Goal: Transaction & Acquisition: Purchase product/service

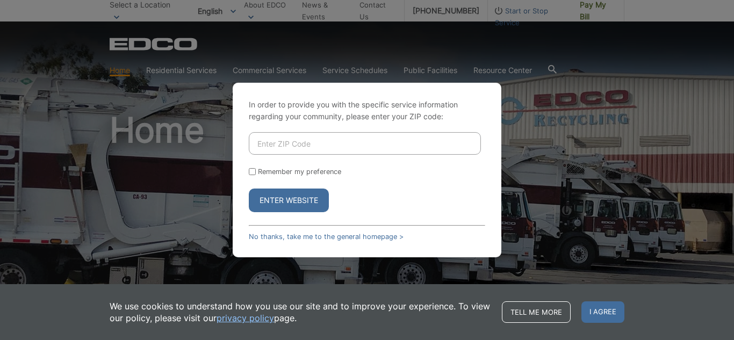
click at [290, 200] on button "Enter Website" at bounding box center [289, 201] width 80 height 24
click at [287, 140] on input "Enter ZIP Code" at bounding box center [365, 143] width 232 height 23
type input "92020"
click at [296, 197] on button "Enter Website" at bounding box center [289, 201] width 80 height 24
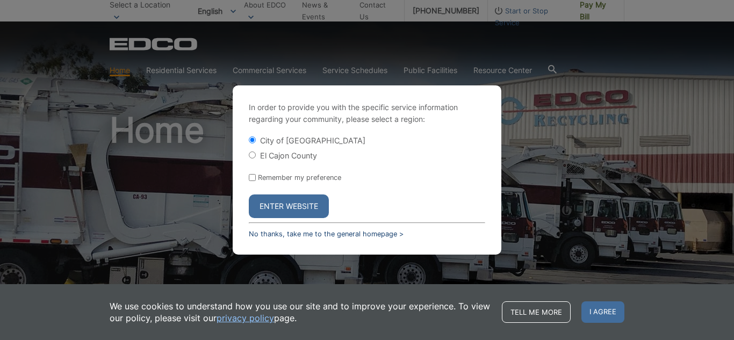
click at [353, 232] on link "No thanks, take me to the general homepage >" at bounding box center [326, 234] width 155 height 8
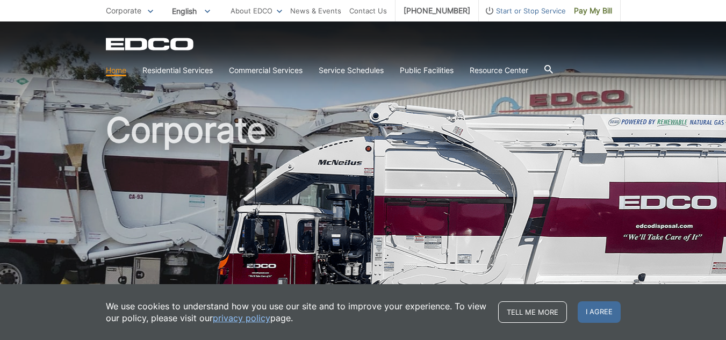
click at [417, 123] on h1 "Corporate" at bounding box center [363, 231] width 515 height 236
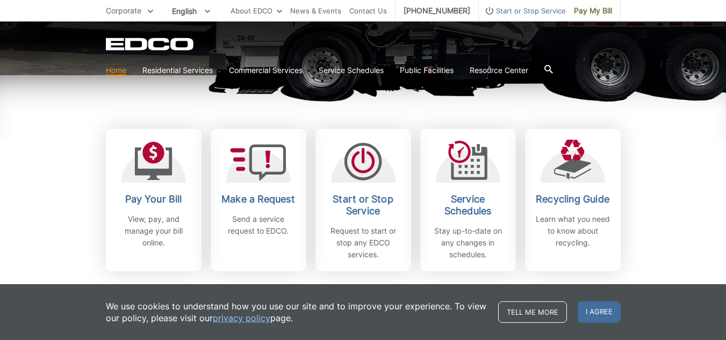
scroll to position [276, 0]
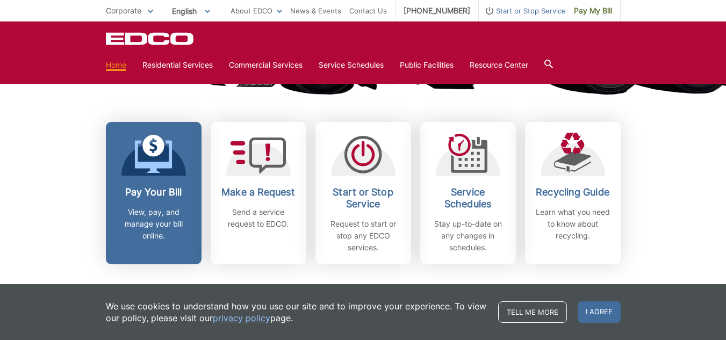
click at [178, 198] on h2 "Pay Your Bill" at bounding box center [154, 193] width 80 height 12
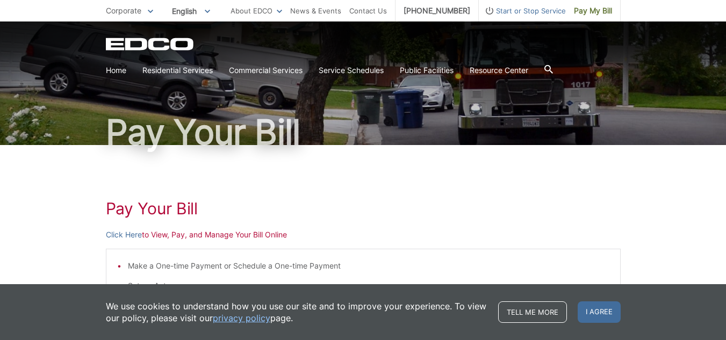
scroll to position [41, 0]
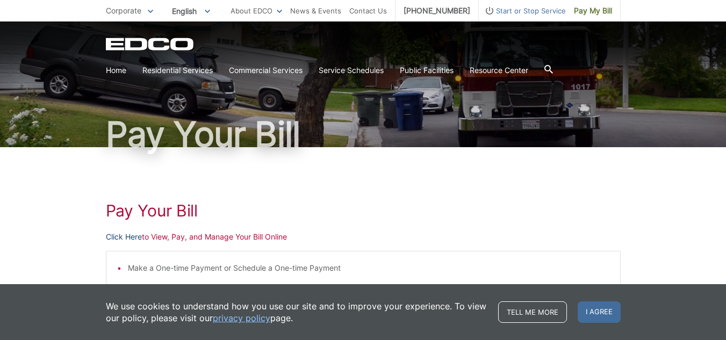
click at [132, 237] on link "Click Here" at bounding box center [124, 237] width 36 height 12
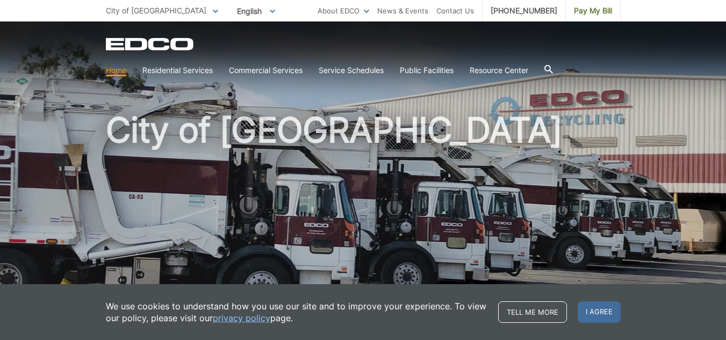
click at [213, 11] on icon at bounding box center [215, 11] width 5 height 3
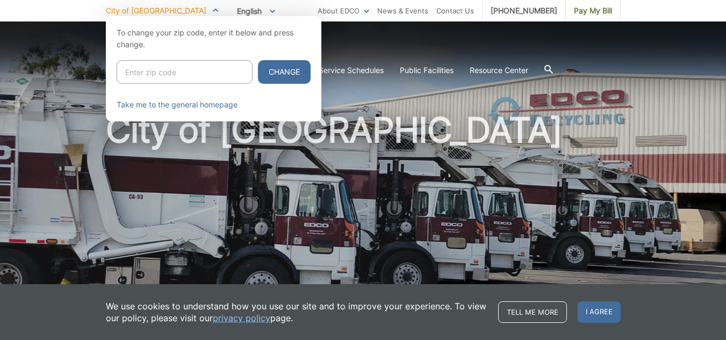
click at [470, 36] on div at bounding box center [363, 186] width 726 height 340
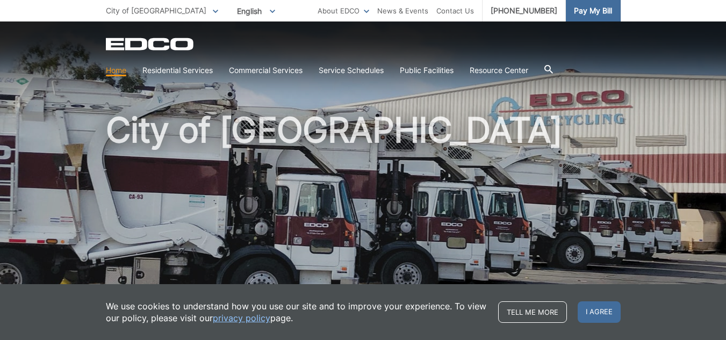
click at [596, 13] on span "Pay My Bill" at bounding box center [593, 11] width 38 height 12
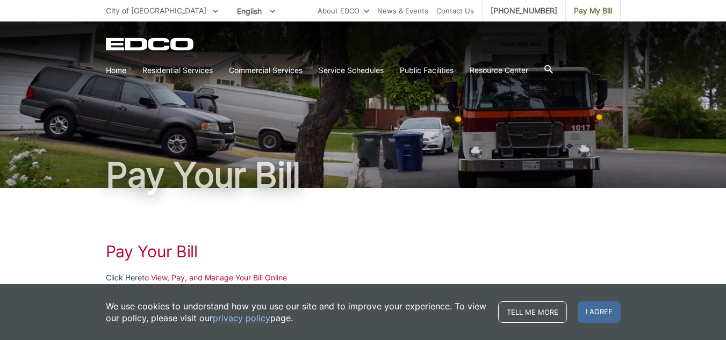
click at [129, 281] on link "Click Here" at bounding box center [124, 278] width 36 height 12
